Goal: Information Seeking & Learning: Check status

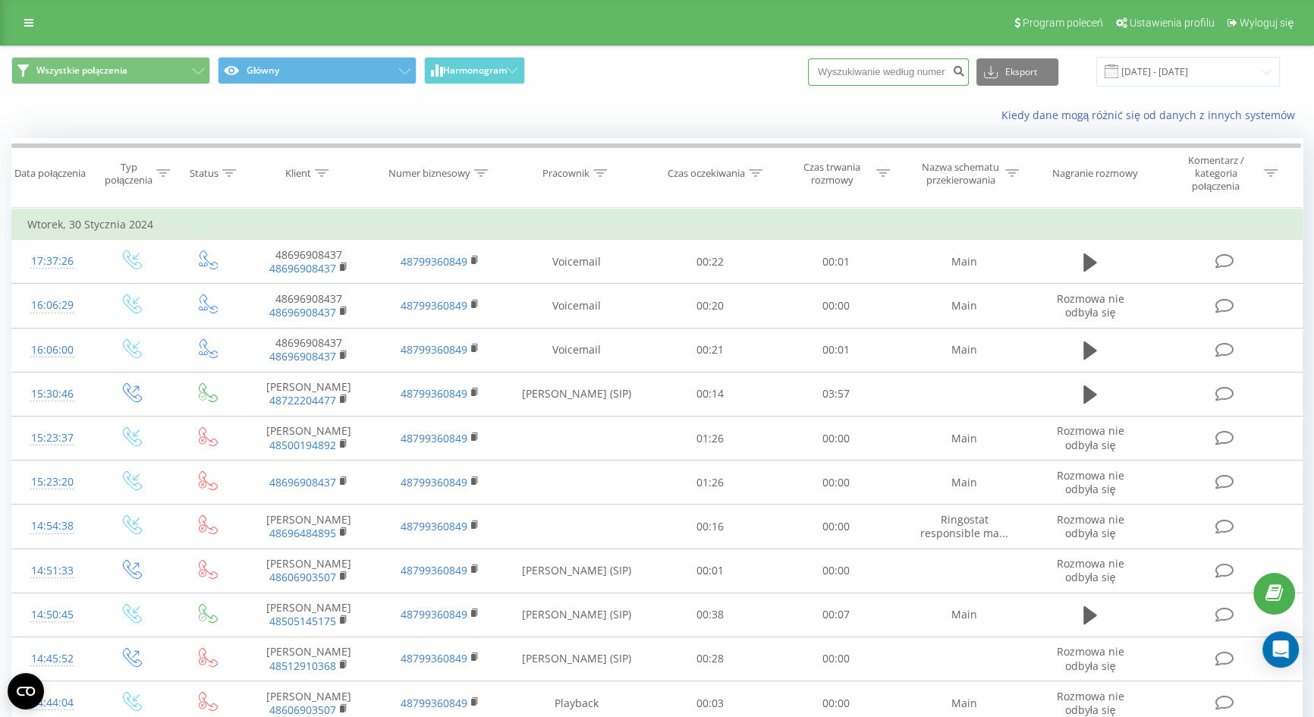
click at [915, 80] on input at bounding box center [888, 71] width 161 height 27
paste input "[PHONE_NUMBER]"
click at [852, 64] on input "[PHONE_NUMBER]" at bounding box center [888, 71] width 161 height 27
click at [856, 64] on input "[PHONE_NUMBER]" at bounding box center [888, 71] width 161 height 27
type input "602526819"
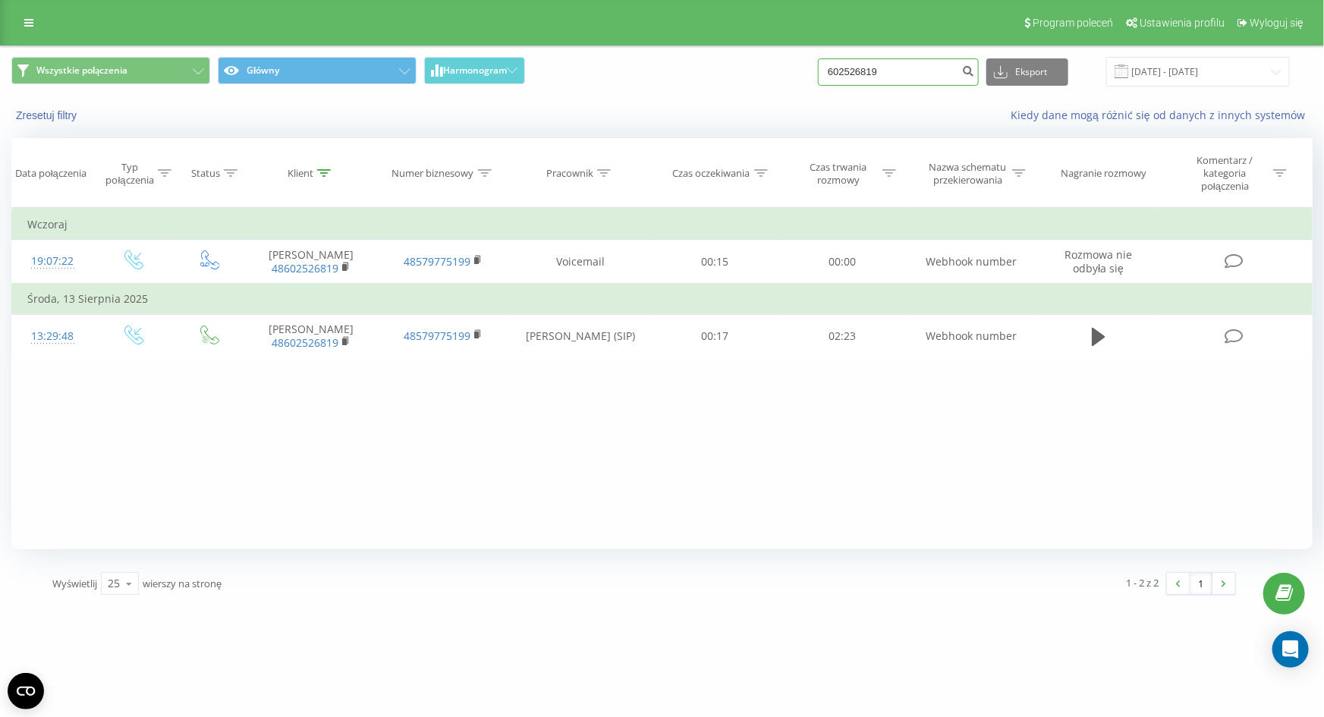
click at [903, 66] on input "602526819" at bounding box center [898, 71] width 161 height 27
paste input "[PHONE_NUMBER]"
click at [871, 69] on input "[PHONE_NUMBER]" at bounding box center [898, 71] width 161 height 27
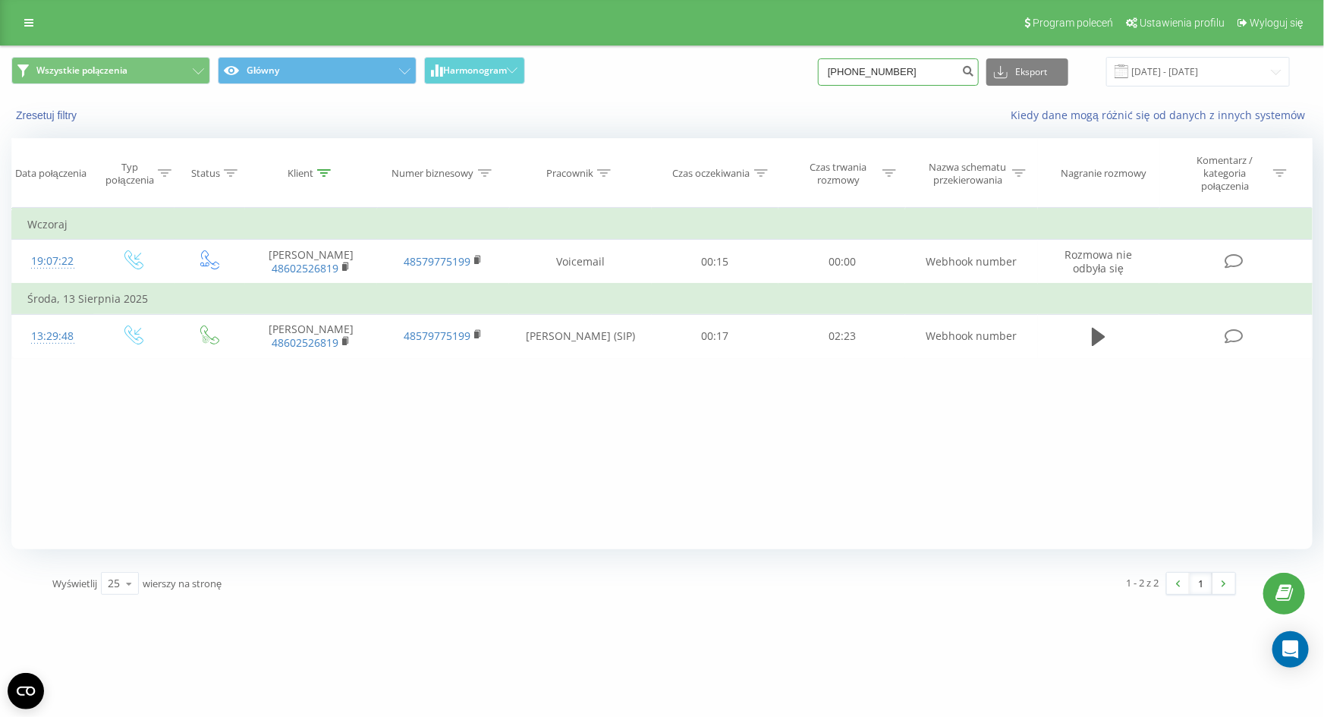
click at [869, 68] on input "[PHONE_NUMBER]" at bounding box center [898, 71] width 161 height 27
type input "795044446"
